Goal: Information Seeking & Learning: Learn about a topic

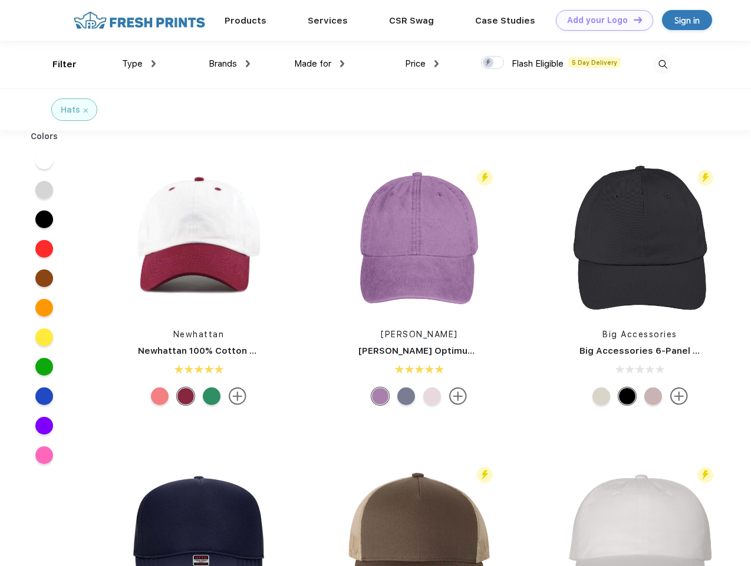
click at [600, 20] on link "Add your Logo Design Tool" at bounding box center [604, 20] width 97 height 21
click at [0, 0] on div "Design Tool" at bounding box center [0, 0] width 0 height 0
click at [632, 19] on link "Add your Logo Design Tool" at bounding box center [604, 20] width 97 height 21
click at [57, 64] on div "Filter" at bounding box center [64, 65] width 24 height 14
click at [139, 64] on span "Type" at bounding box center [132, 63] width 21 height 11
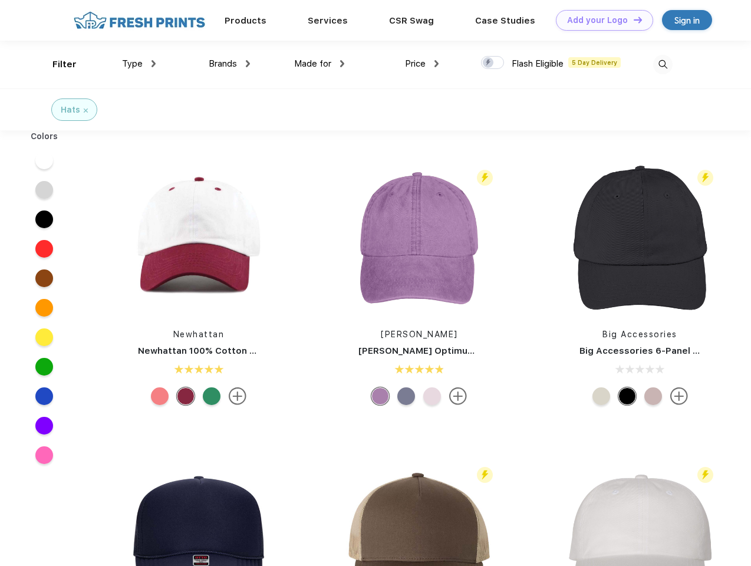
click at [229, 64] on span "Brands" at bounding box center [223, 63] width 28 height 11
click at [319, 64] on span "Made for" at bounding box center [312, 63] width 37 height 11
click at [422, 64] on span "Price" at bounding box center [415, 63] width 21 height 11
click at [493, 63] on div at bounding box center [492, 62] width 23 height 13
click at [488, 63] on input "checkbox" at bounding box center [485, 59] width 8 height 8
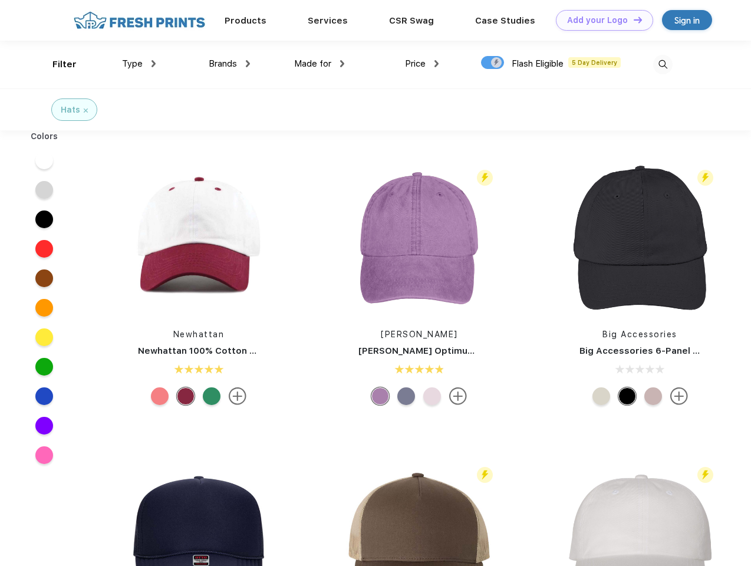
click at [662, 64] on img at bounding box center [662, 64] width 19 height 19
